Goal: Use online tool/utility: Utilize a website feature to perform a specific function

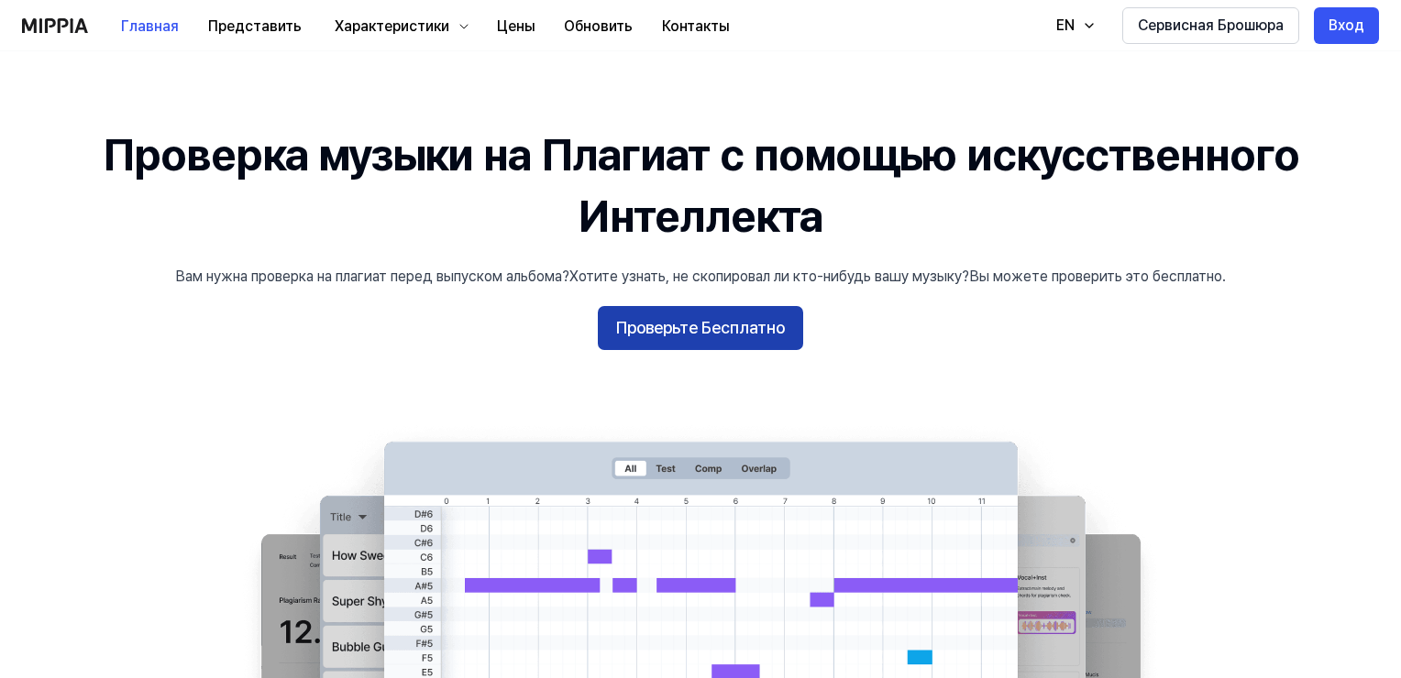
click at [734, 329] on ya-tr-span "Проверьте Бесплатно" at bounding box center [700, 328] width 169 height 27
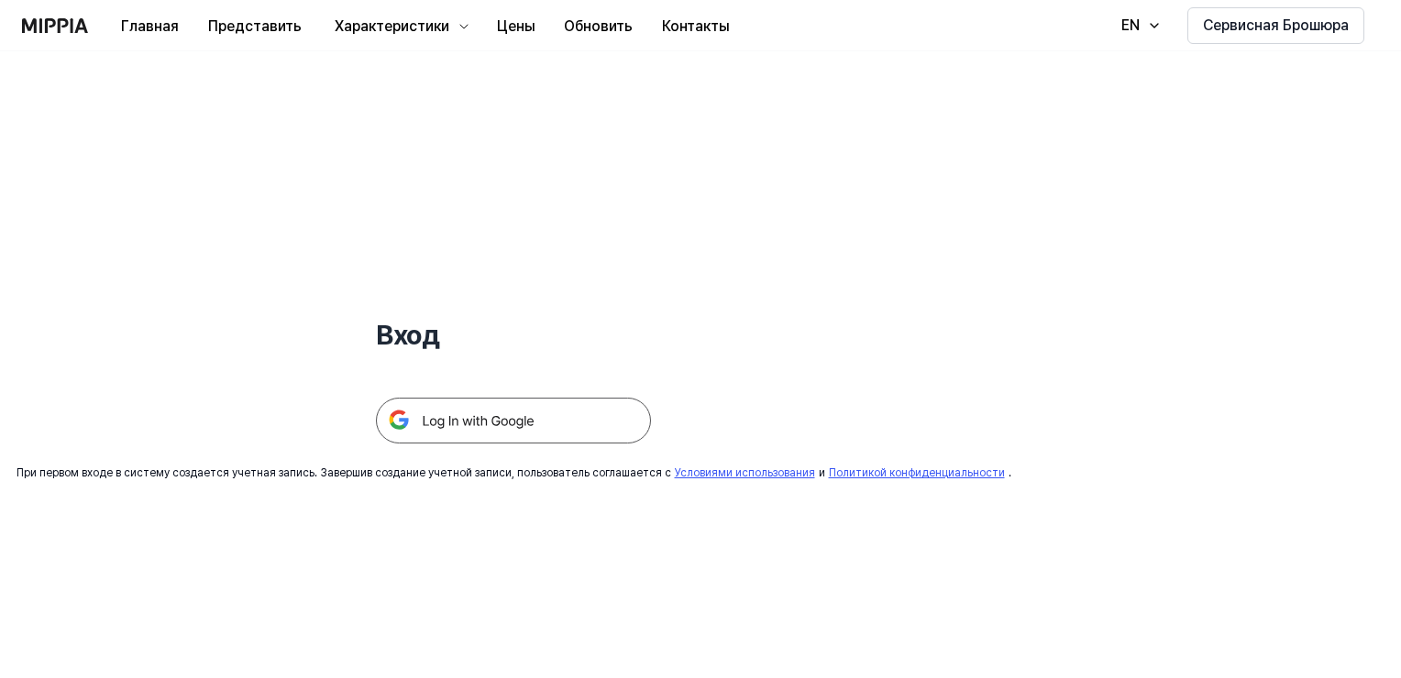
click at [511, 427] on img at bounding box center [513, 421] width 275 height 46
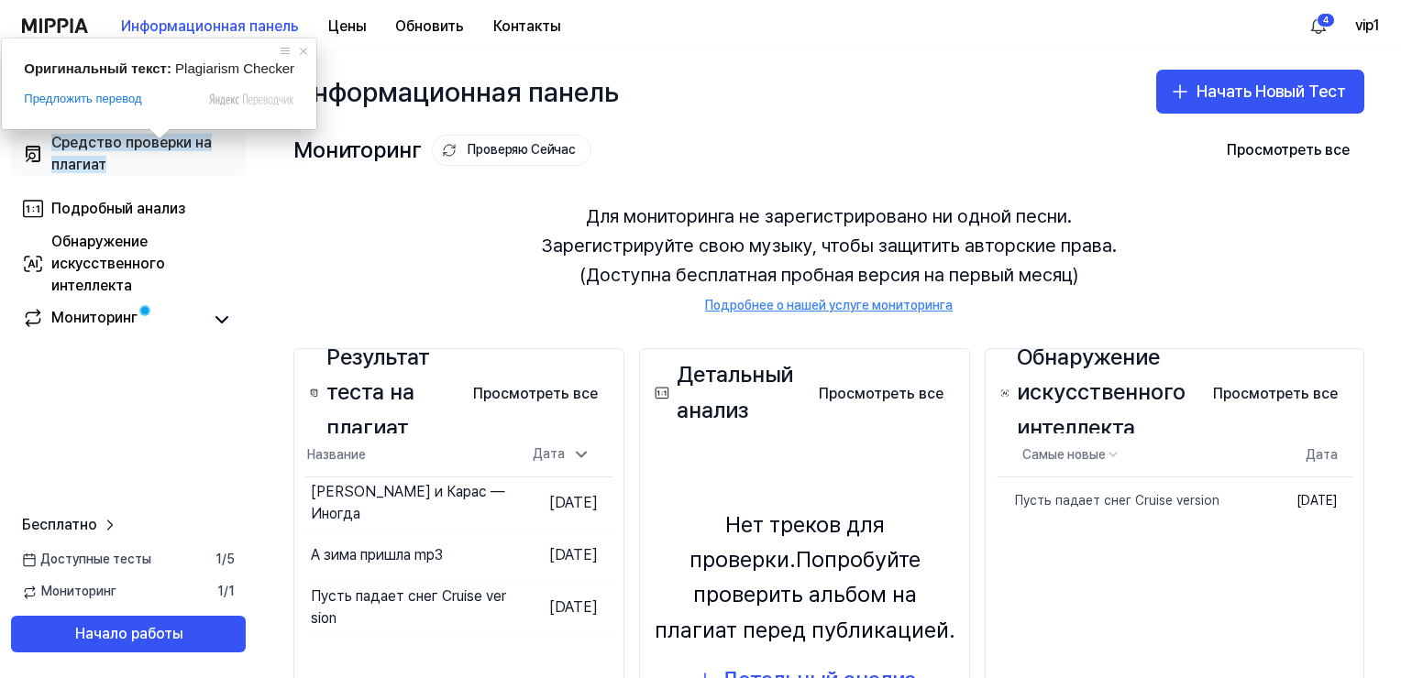
click at [159, 145] on ya-tr-span "Средство проверки на плагиат" at bounding box center [131, 153] width 160 height 39
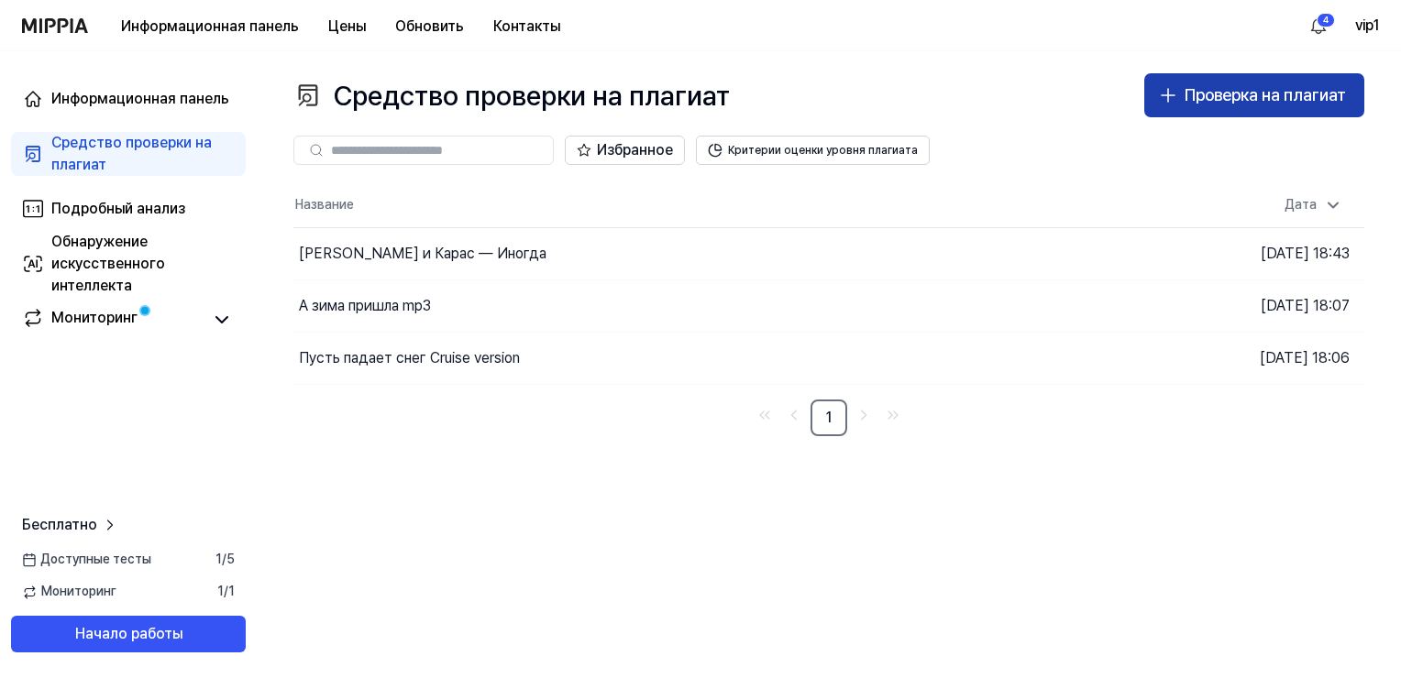
click at [1184, 99] on ya-tr-span "Проверка на плагиат" at bounding box center [1264, 94] width 161 height 19
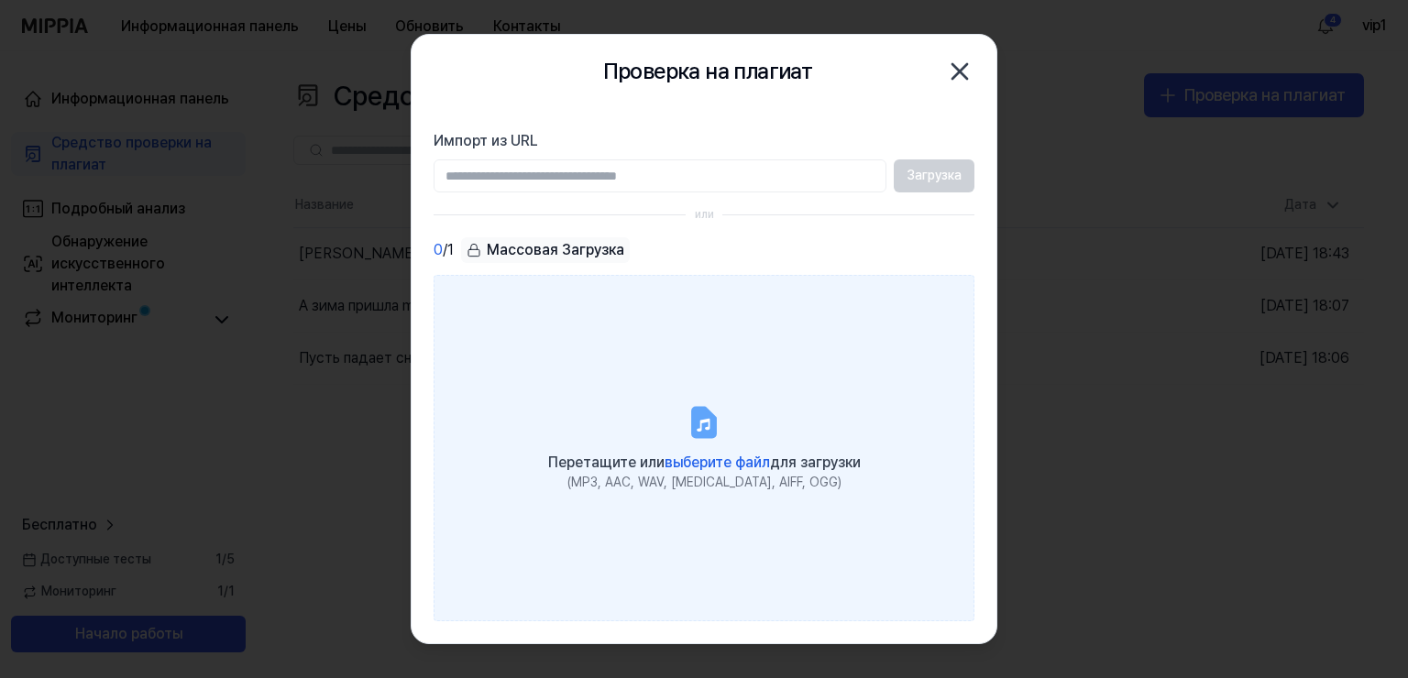
click at [709, 441] on label "Перетащите или выберите файл для загрузки (MP3, AAC, WAV, FLAC, AIFF, OGG)" at bounding box center [704, 448] width 541 height 346
click at [0, 0] on input "Перетащите или выберите файл для загрузки (MP3, AAC, WAV, FLAC, AIFF, OGG)" at bounding box center [0, 0] width 0 height 0
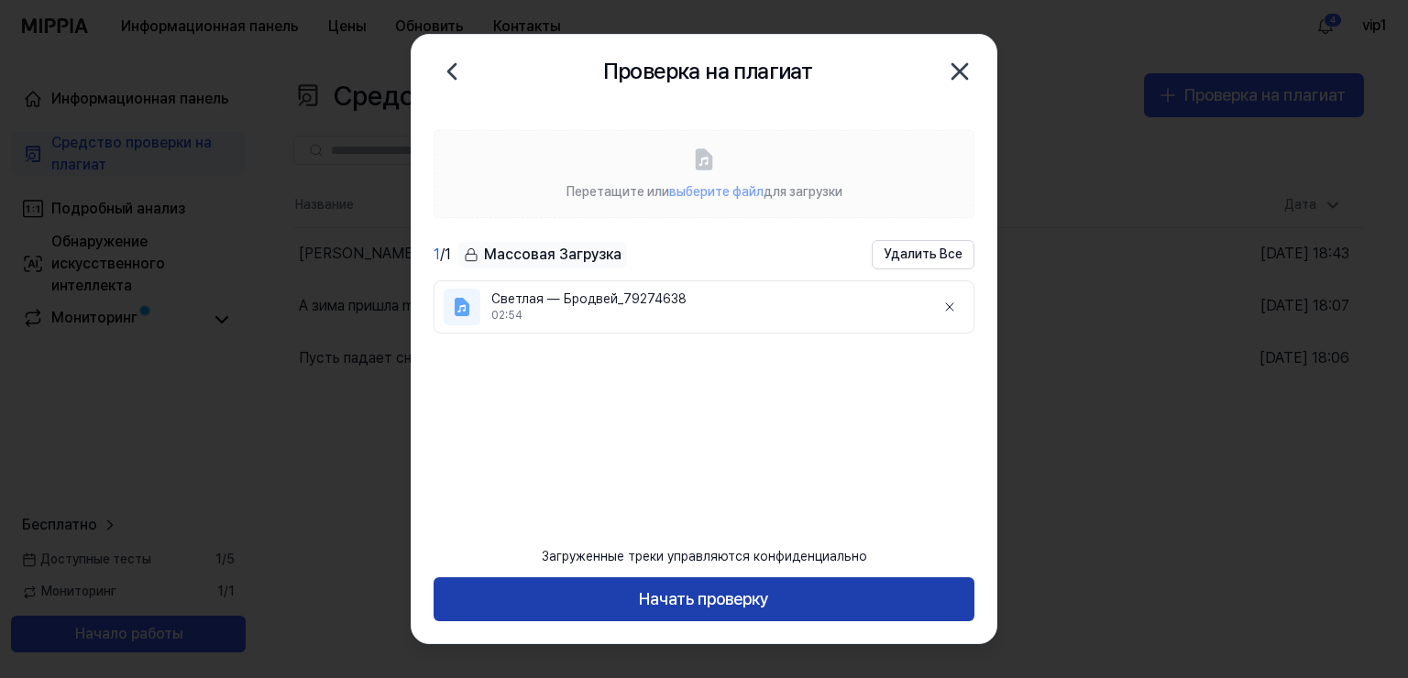
click at [768, 600] on ya-tr-span "Начать проверку" at bounding box center [704, 600] width 130 height 27
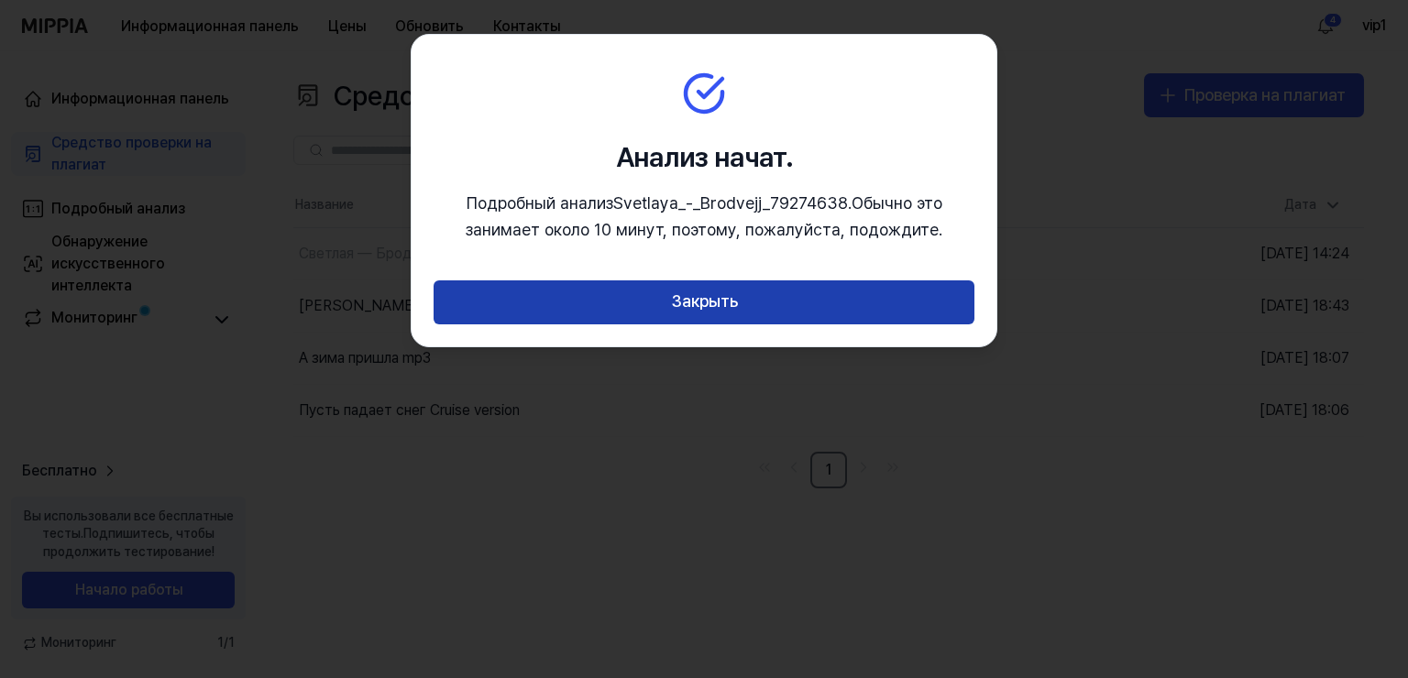
click at [719, 295] on ya-tr-span "Закрыть" at bounding box center [704, 302] width 67 height 27
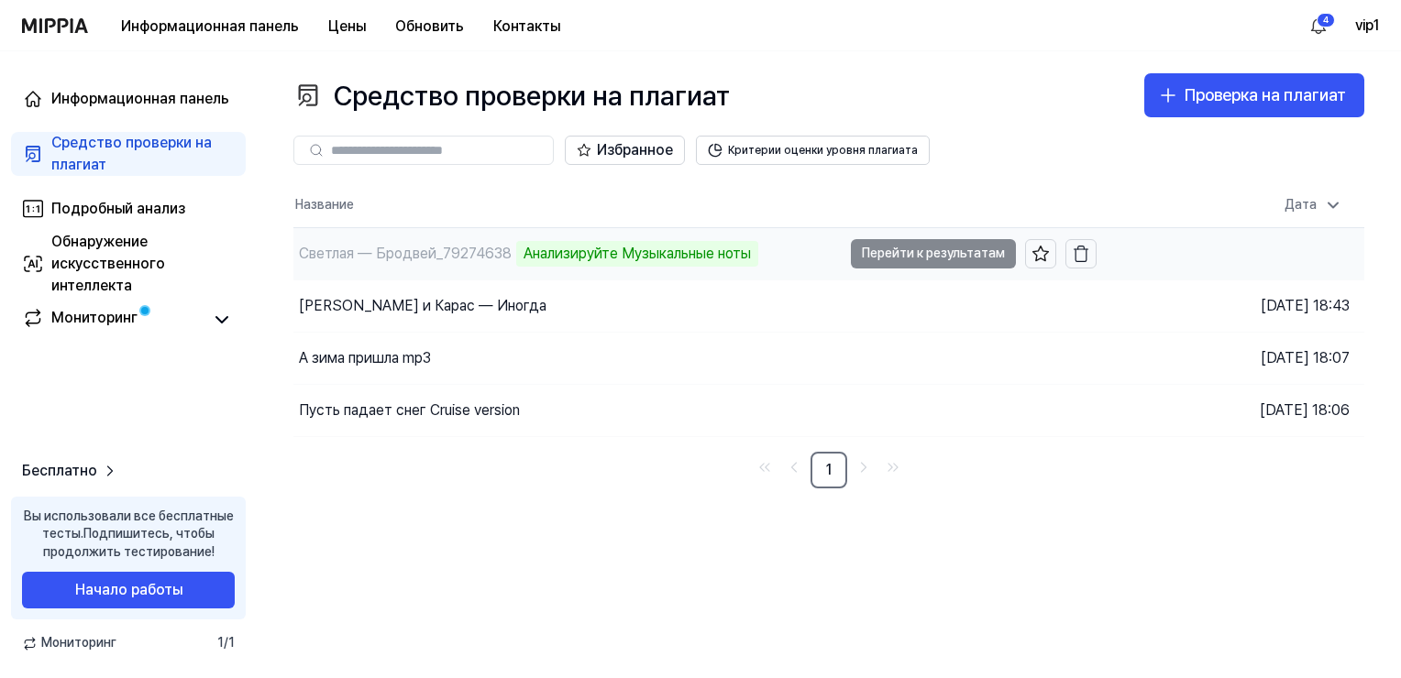
click at [928, 264] on td "Светлая — Бродвей_79274638 Анализируйте Музыкальные ноты Перейти к результатам" at bounding box center [694, 253] width 803 height 51
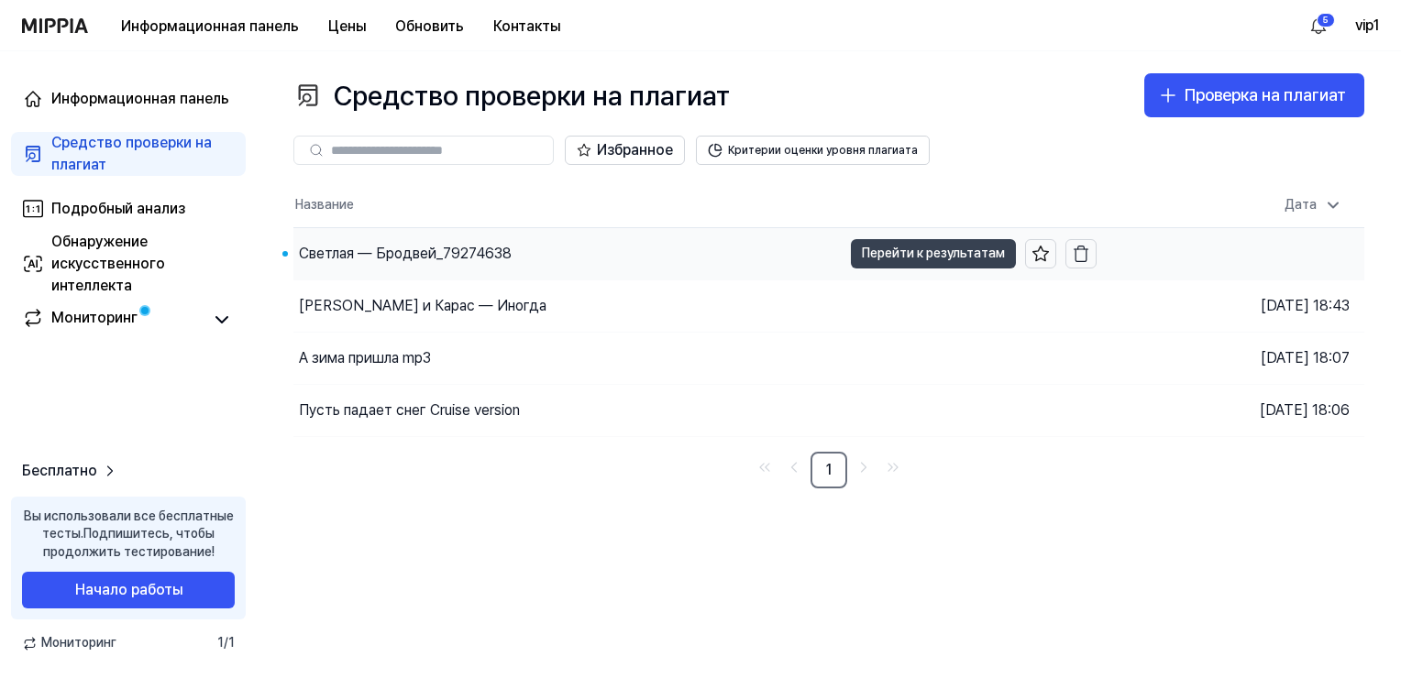
click at [936, 257] on ya-tr-span "Перейти к результатам" at bounding box center [933, 253] width 143 height 20
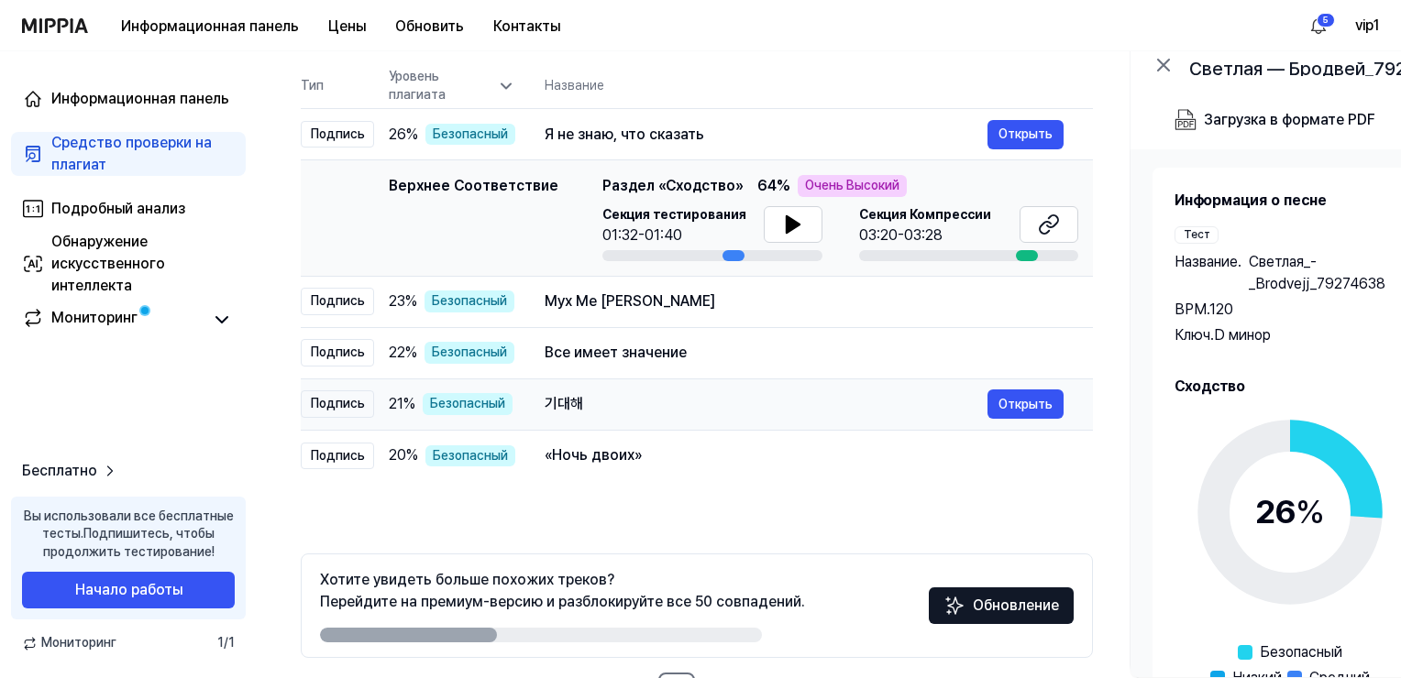
scroll to position [154, 0]
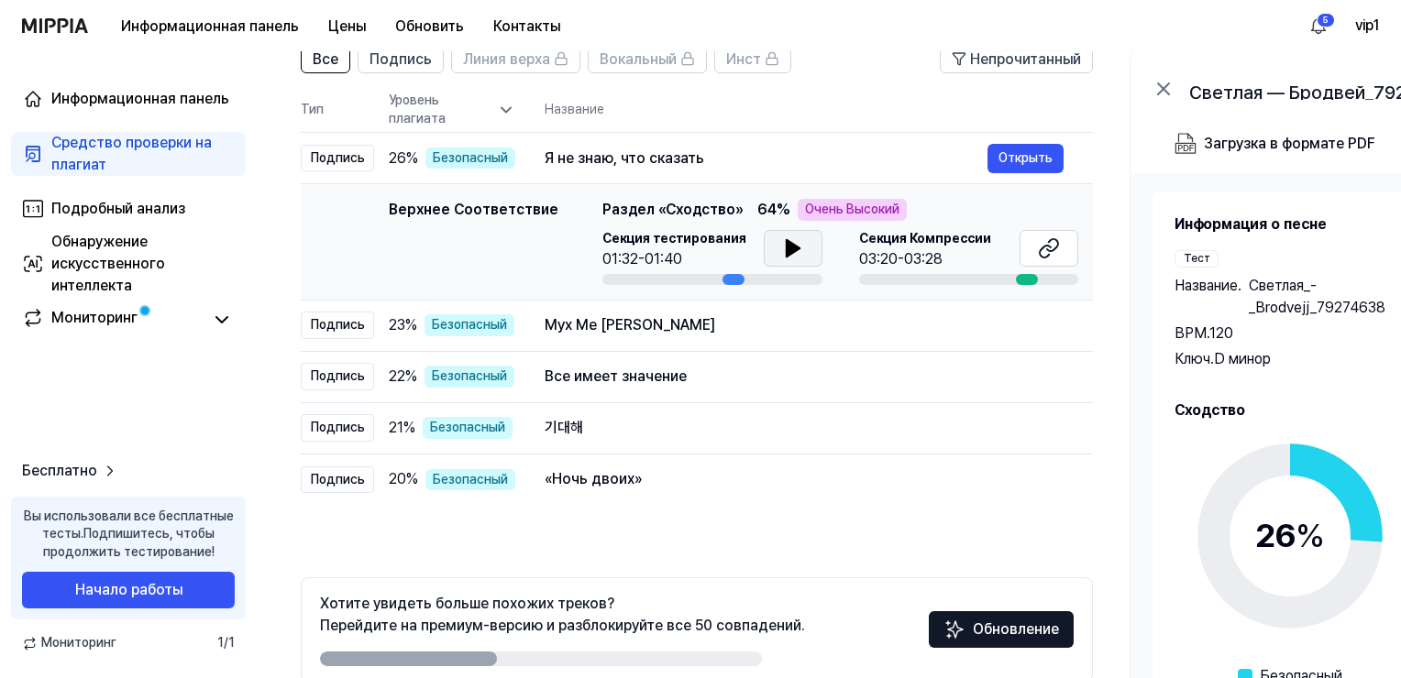
click at [788, 246] on icon at bounding box center [792, 248] width 13 height 16
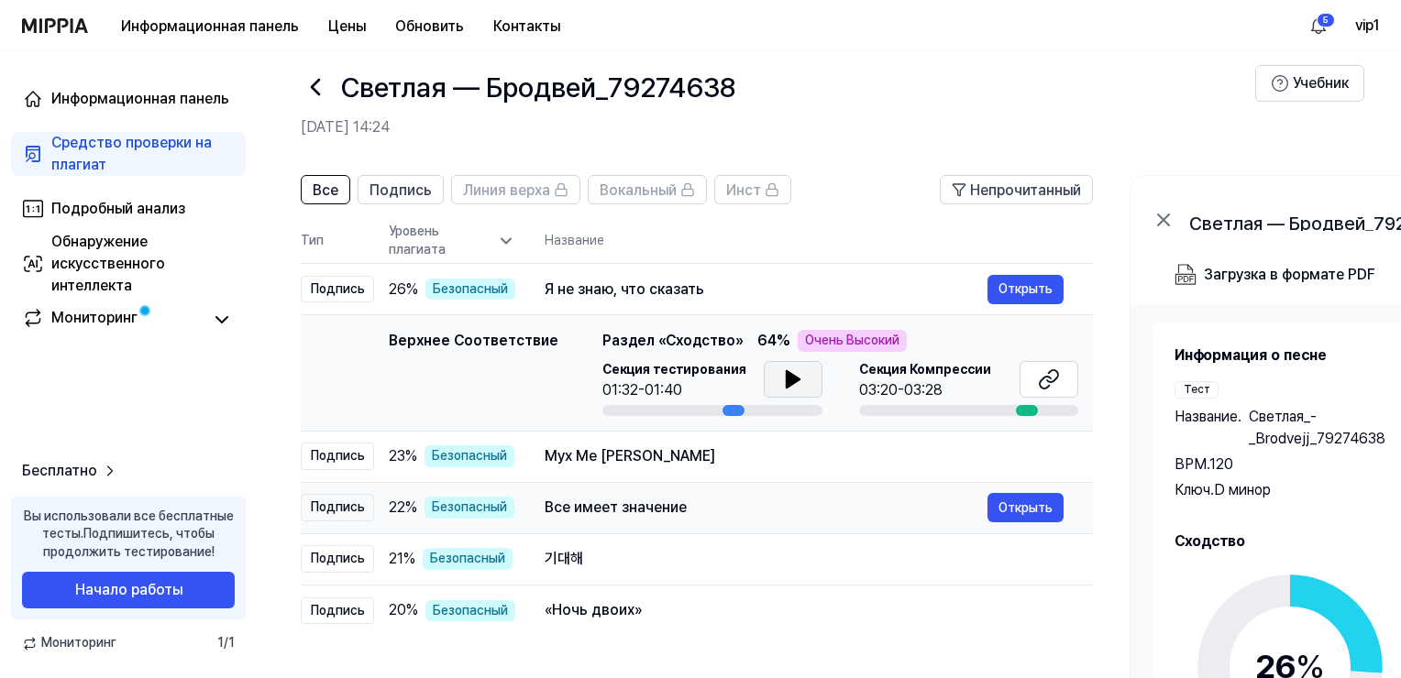
scroll to position [0, 0]
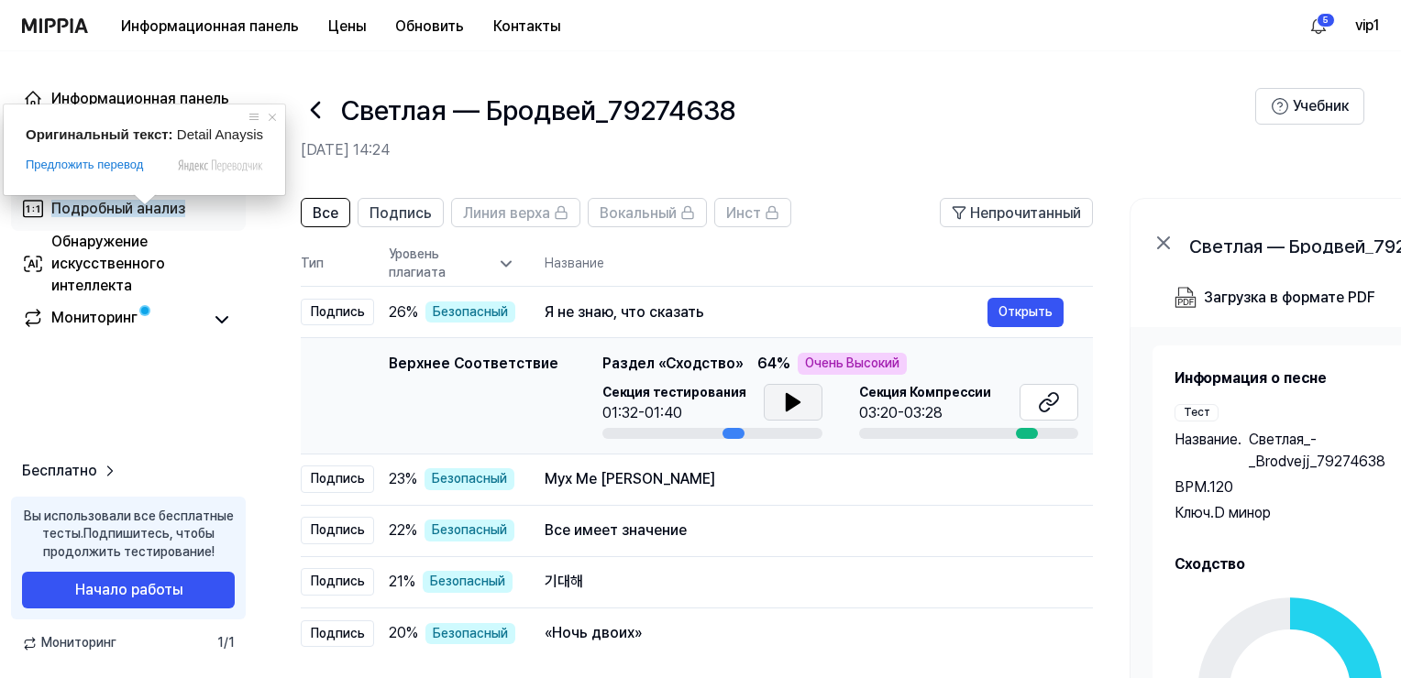
click at [121, 210] on ya-tr-span "Подробный анализ" at bounding box center [118, 208] width 134 height 17
